Goal: Task Accomplishment & Management: Manage account settings

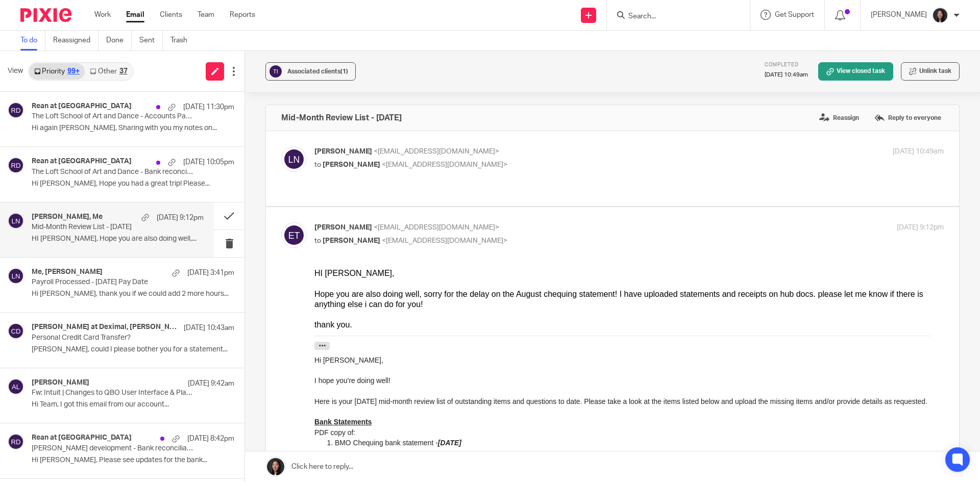
click at [107, 61] on div "View Priority 99+ Other 37" at bounding box center [122, 71] width 244 height 41
click at [108, 66] on link "Other 37" at bounding box center [108, 71] width 47 height 16
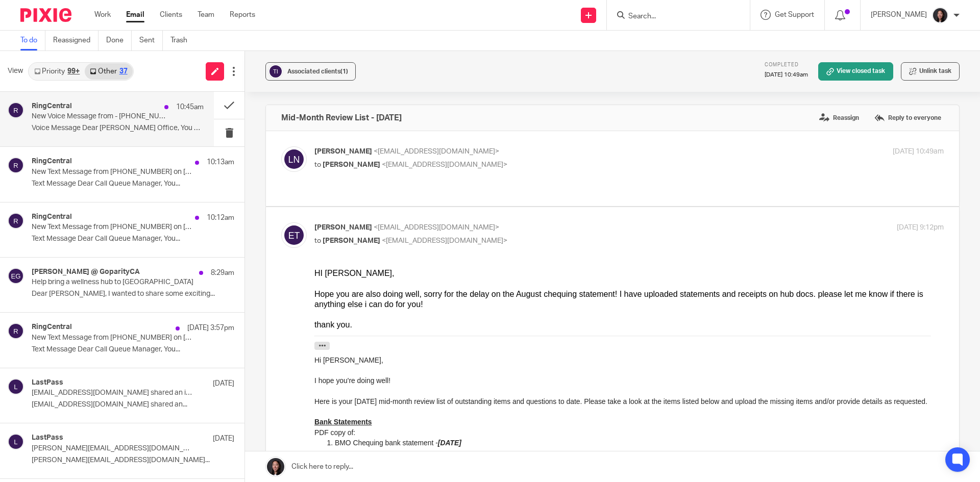
click at [101, 105] on div "RingCentral 10:45am" at bounding box center [118, 107] width 172 height 10
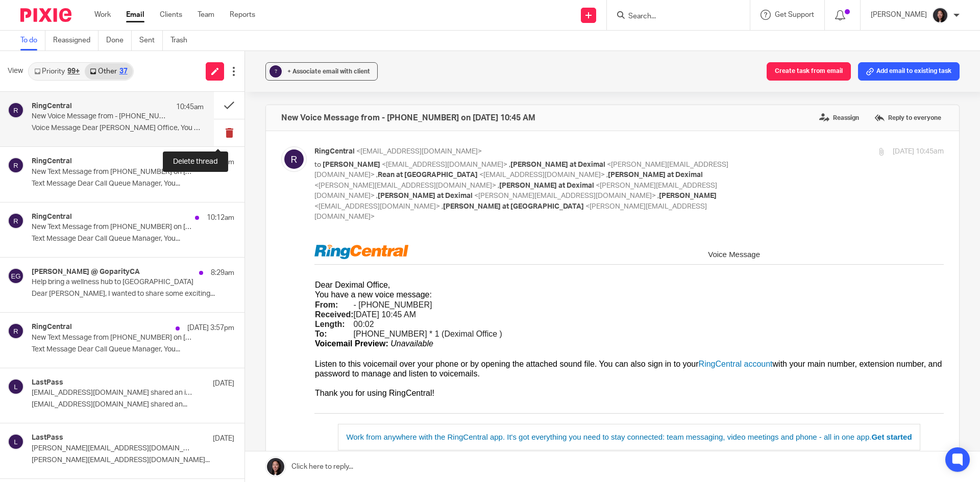
click at [219, 141] on button at bounding box center [229, 132] width 31 height 27
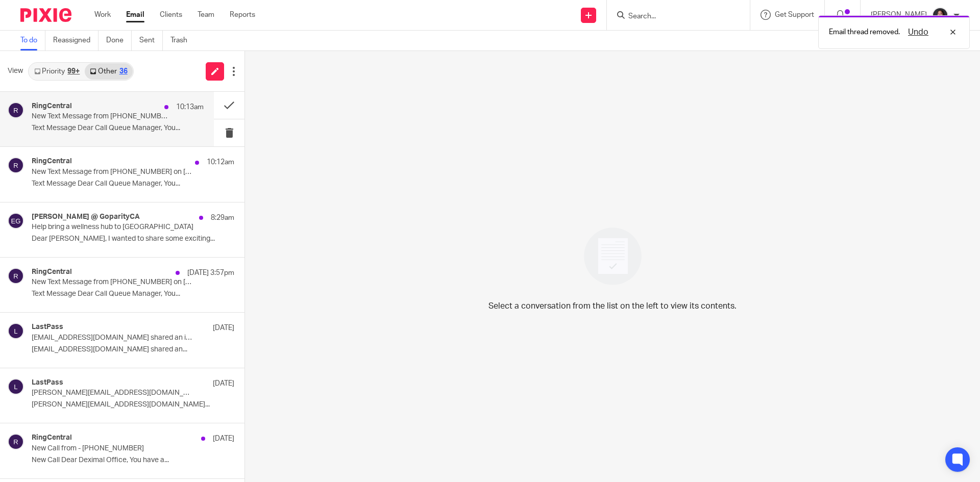
click at [136, 131] on p "Text Message Dear Call Queue Manager, You..." at bounding box center [118, 128] width 172 height 9
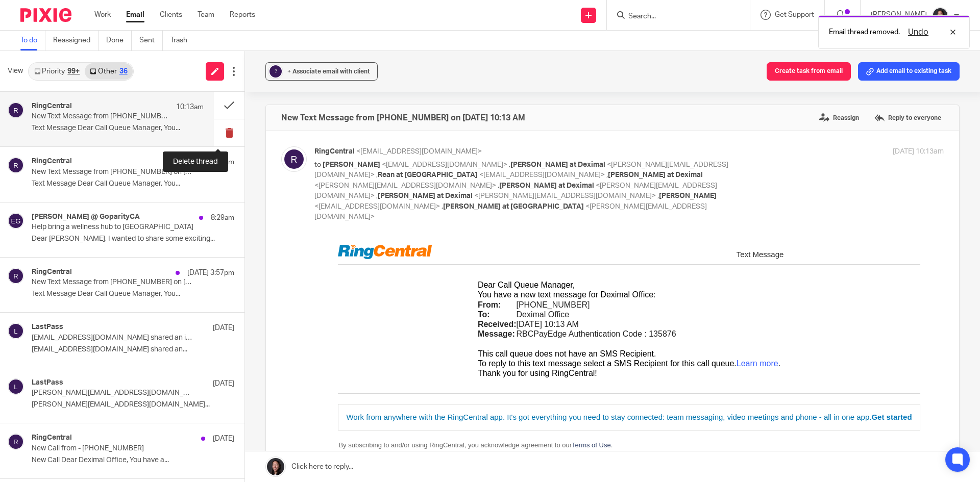
click at [219, 137] on button at bounding box center [229, 132] width 31 height 27
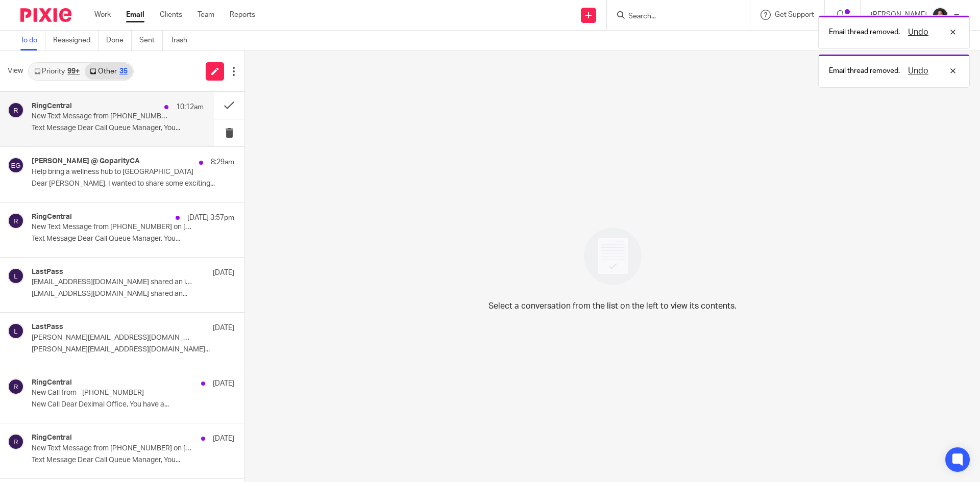
click at [164, 135] on div "RingCentral 10:12am New Text Message from [PHONE_NUMBER] on [DATE] 10:12 AM Tex…" at bounding box center [118, 119] width 172 height 34
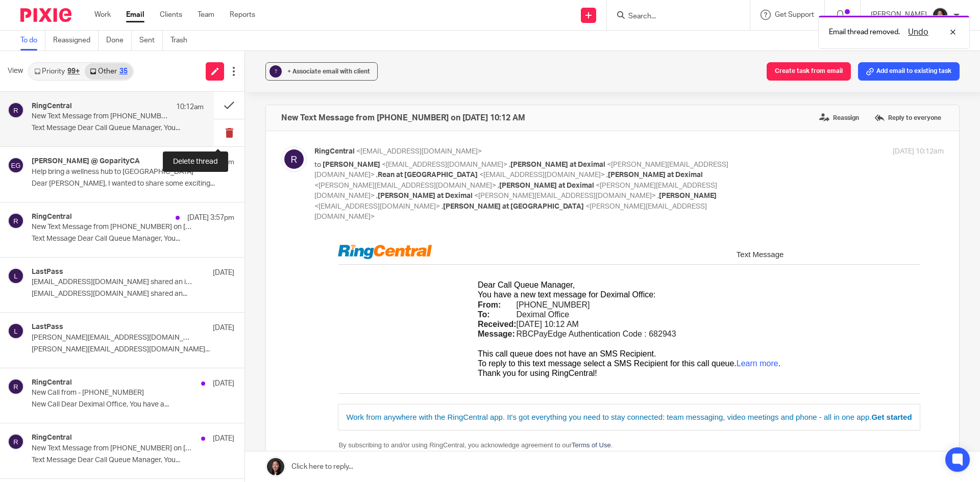
click at [214, 127] on button at bounding box center [229, 132] width 31 height 27
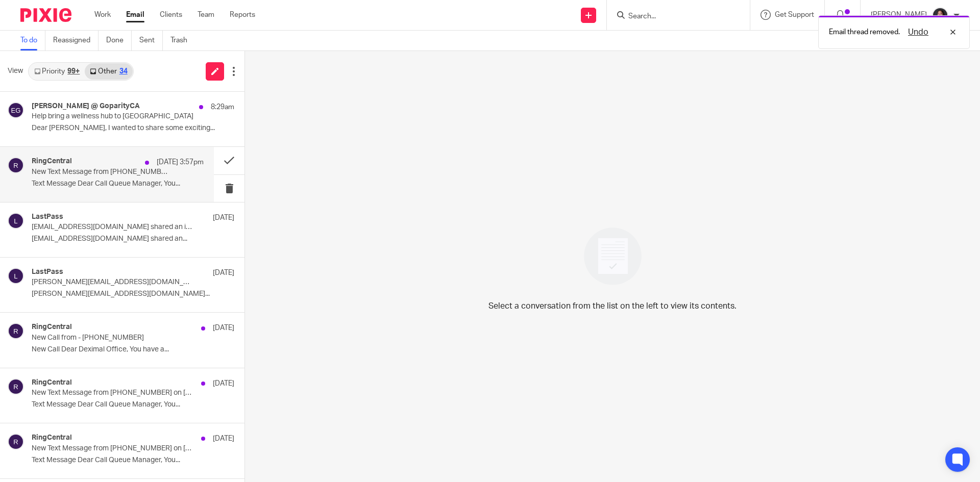
click at [119, 176] on p "New Text Message from [PHONE_NUMBER] on [DATE] 3:57 PM" at bounding box center [101, 172] width 138 height 9
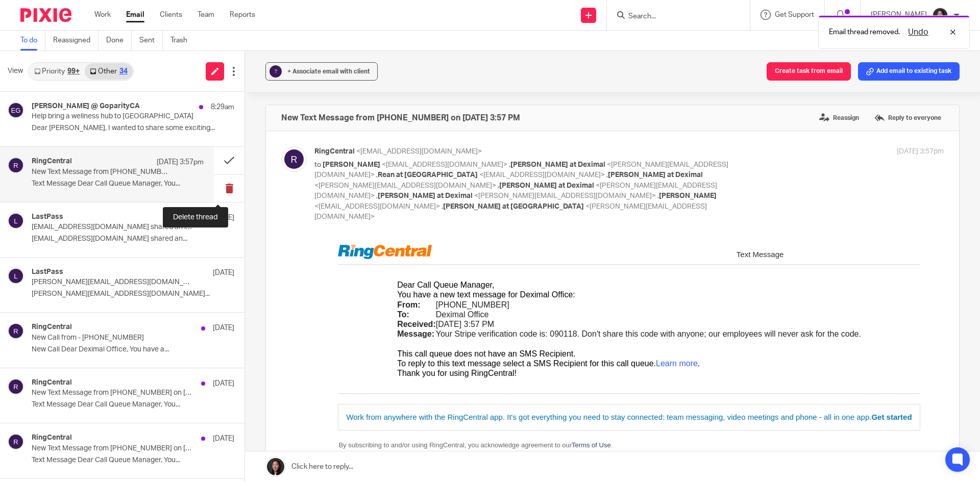
click at [217, 190] on button at bounding box center [229, 188] width 31 height 27
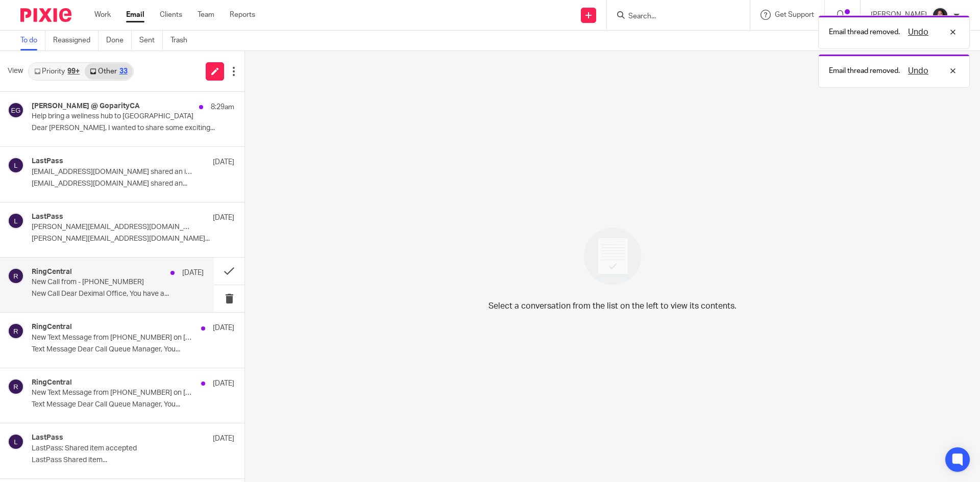
click at [120, 290] on p "New Call Dear Deximal Office, You have a..." at bounding box center [118, 294] width 172 height 9
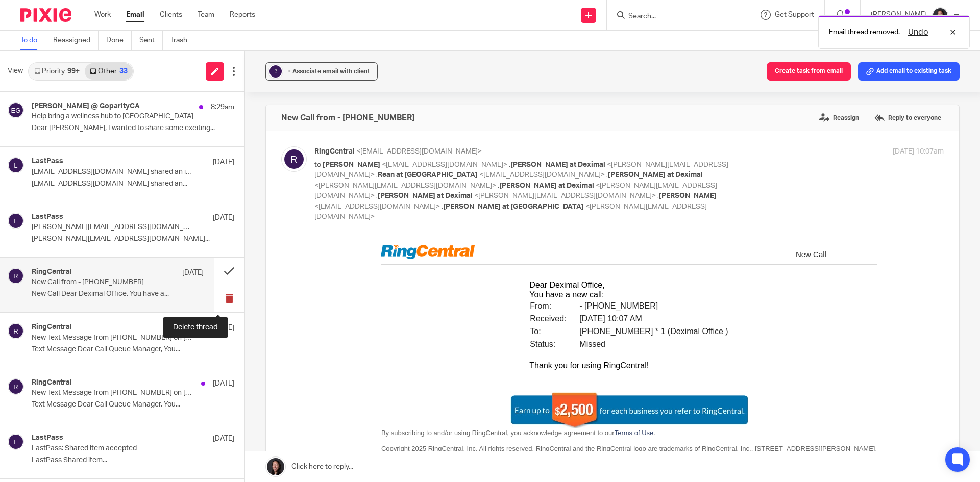
click at [214, 292] on button at bounding box center [229, 298] width 31 height 27
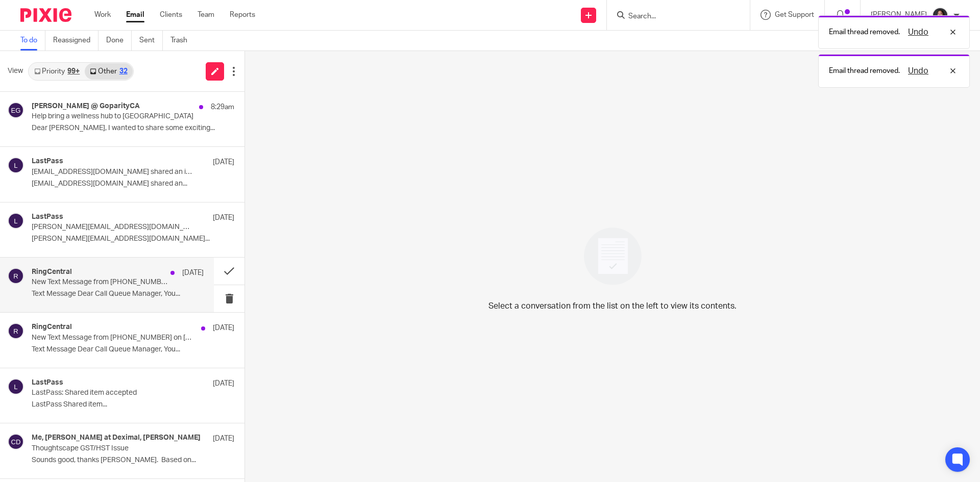
click at [131, 283] on p "New Text Message from [PHONE_NUMBER] on [DATE] 9:06 AM" at bounding box center [101, 282] width 138 height 9
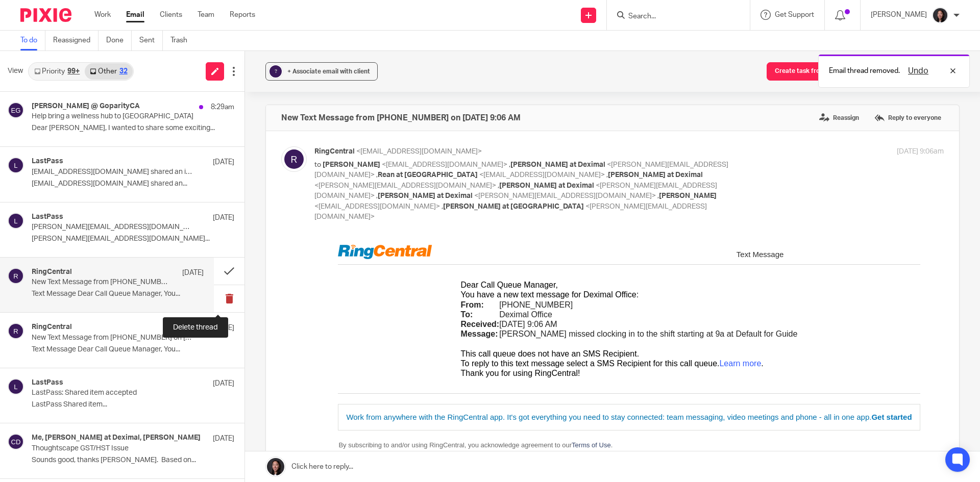
click at [216, 305] on button at bounding box center [229, 298] width 31 height 27
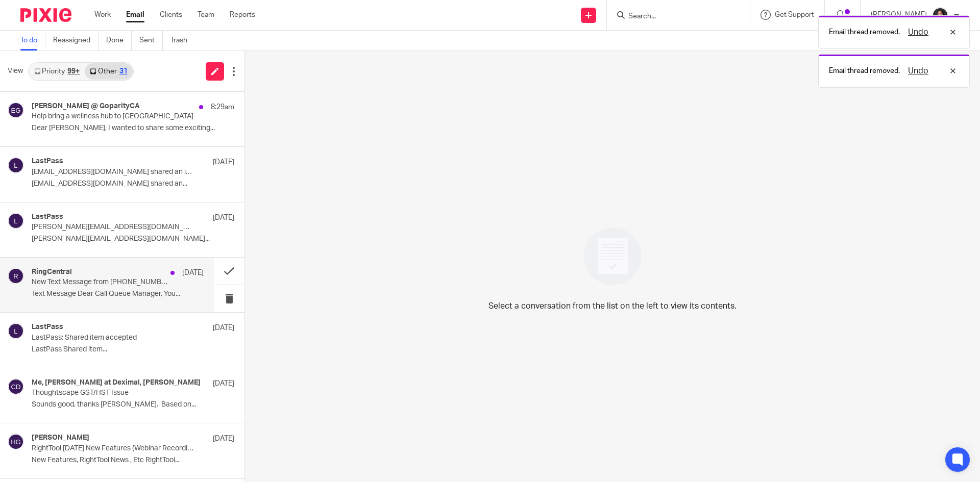
click at [131, 286] on p "New Text Message from [PHONE_NUMBER] on [DATE] 9:06 AM" at bounding box center [101, 282] width 138 height 9
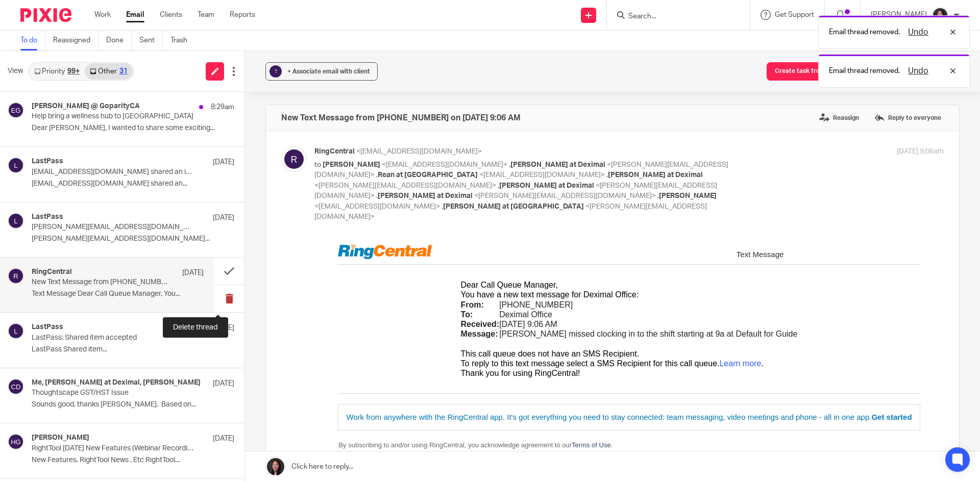
click at [214, 295] on button at bounding box center [229, 298] width 31 height 27
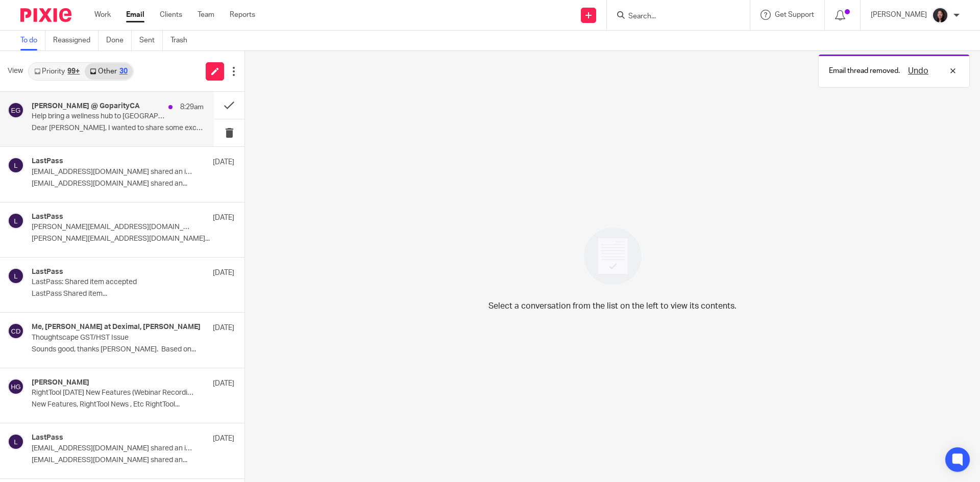
click at [115, 115] on p "Help bring a wellness hub to [GEOGRAPHIC_DATA]" at bounding box center [101, 116] width 138 height 9
